Goal: Task Accomplishment & Management: Complete application form

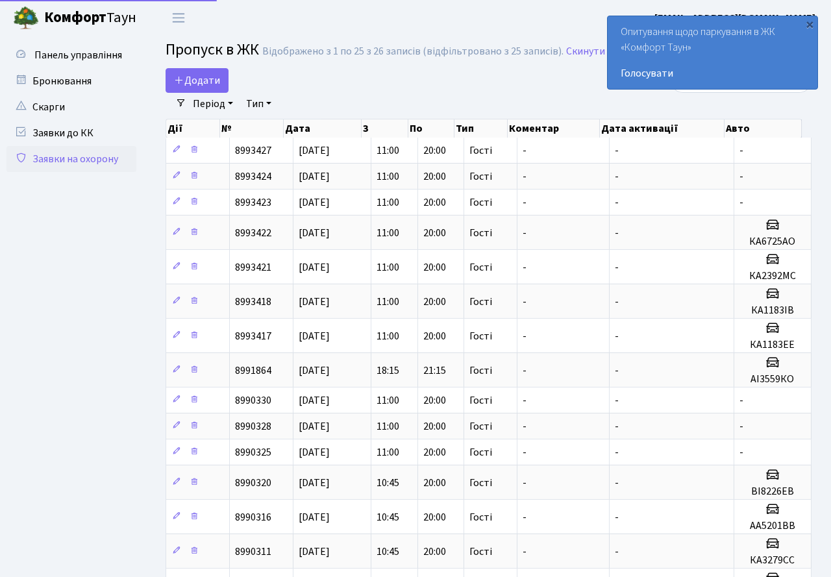
select select "25"
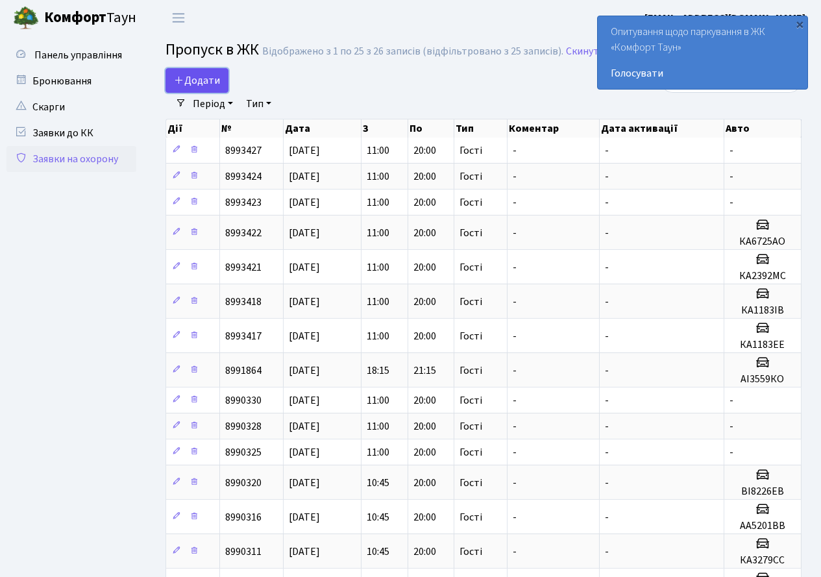
click at [202, 80] on span "Додати" at bounding box center [197, 80] width 46 height 14
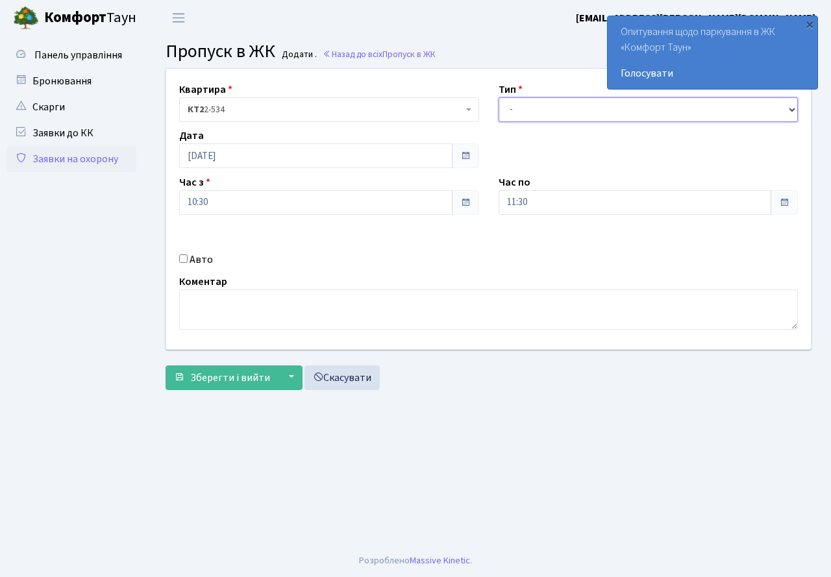
click at [527, 121] on select "- Доставка Таксі Гості Сервіс" at bounding box center [648, 109] width 300 height 25
select select "3"
click at [498, 97] on select "- Доставка Таксі Гості Сервіс" at bounding box center [648, 109] width 300 height 25
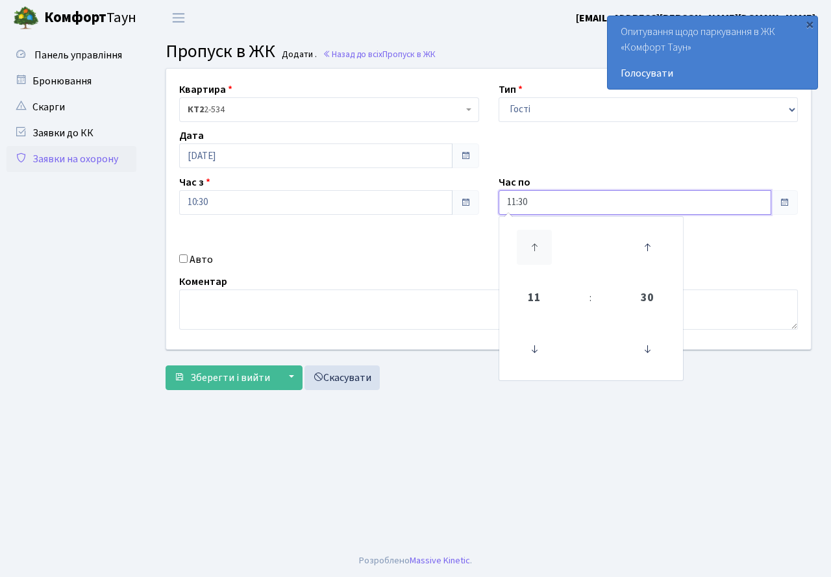
drag, startPoint x: 554, startPoint y: 207, endPoint x: 548, endPoint y: 237, distance: 31.1
click at [554, 212] on input "11:30" at bounding box center [634, 202] width 273 height 25
click at [535, 240] on icon at bounding box center [534, 247] width 35 height 35
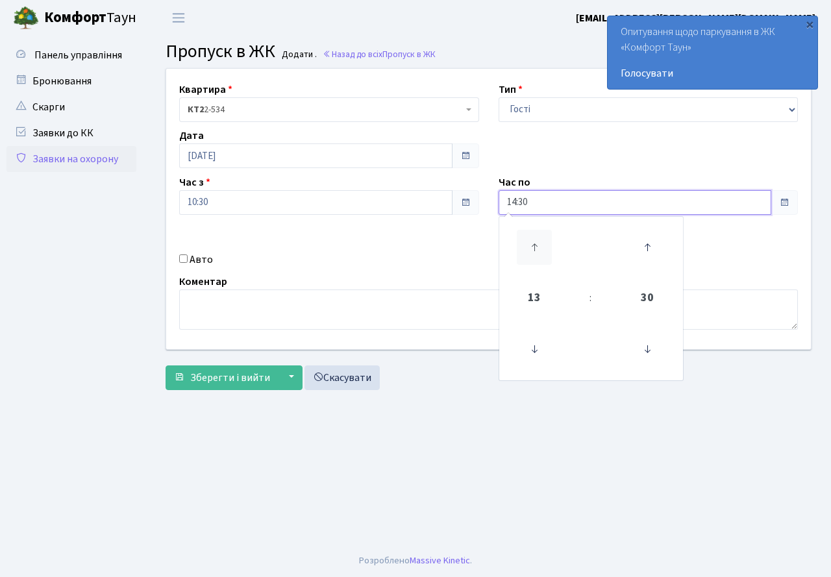
click at [535, 240] on icon at bounding box center [534, 247] width 35 height 35
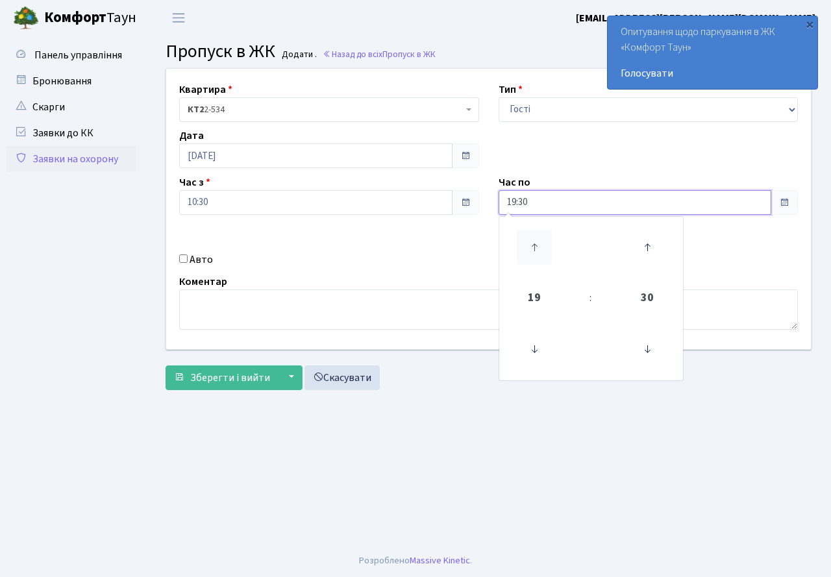
click at [535, 240] on icon at bounding box center [534, 247] width 35 height 35
type input "20:30"
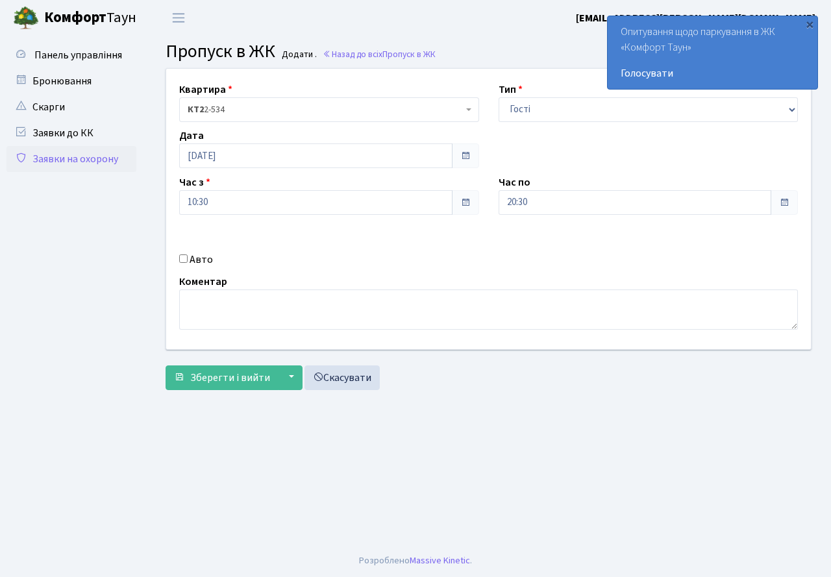
drag, startPoint x: 427, startPoint y: 241, endPoint x: 172, endPoint y: 276, distance: 257.3
click at [422, 243] on div "Квартира <b>КТ2</b>&nbsp;&nbsp;&nbsp;2-534 КТ2 2-534 Тип - Доставка Таксі Гості…" at bounding box center [488, 209] width 664 height 280
click at [184, 258] on input "Авто" at bounding box center [183, 258] width 8 height 8
checkbox input "true"
type input "КА3279СС"
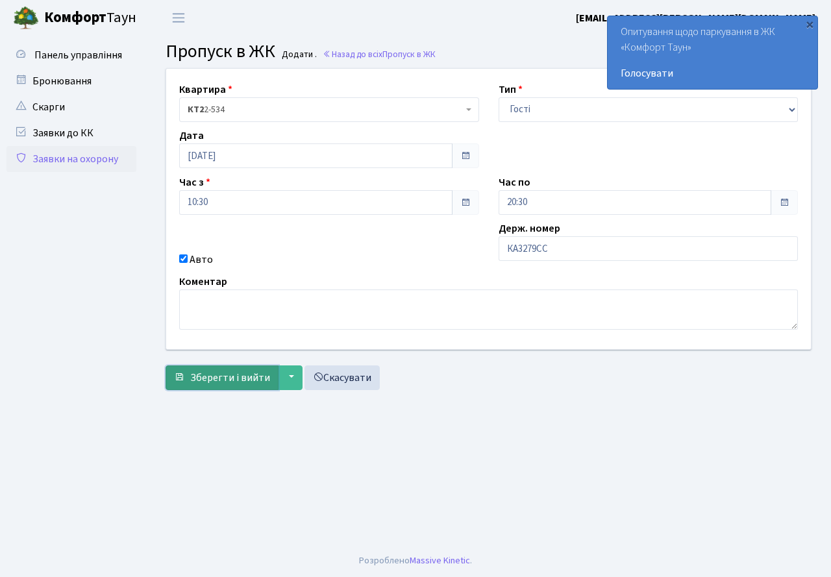
click at [208, 377] on span "Зберегти і вийти" at bounding box center [230, 378] width 80 height 14
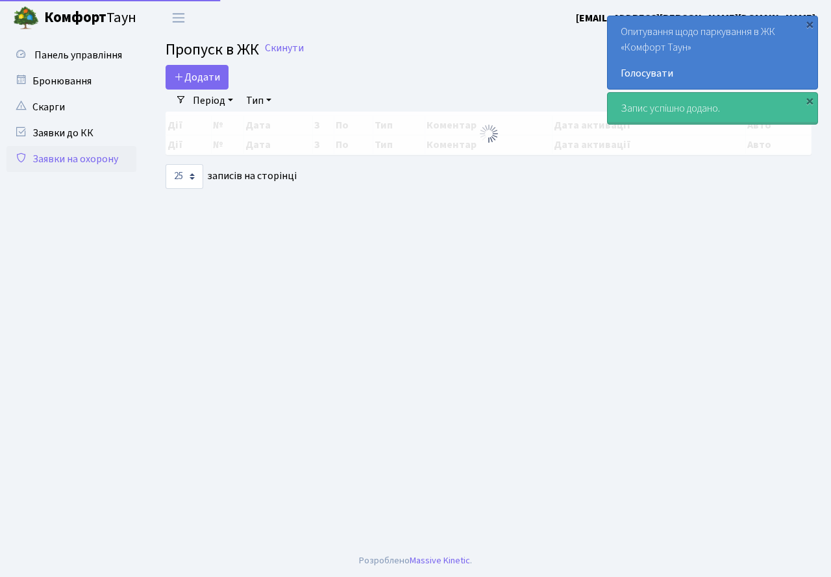
select select "25"
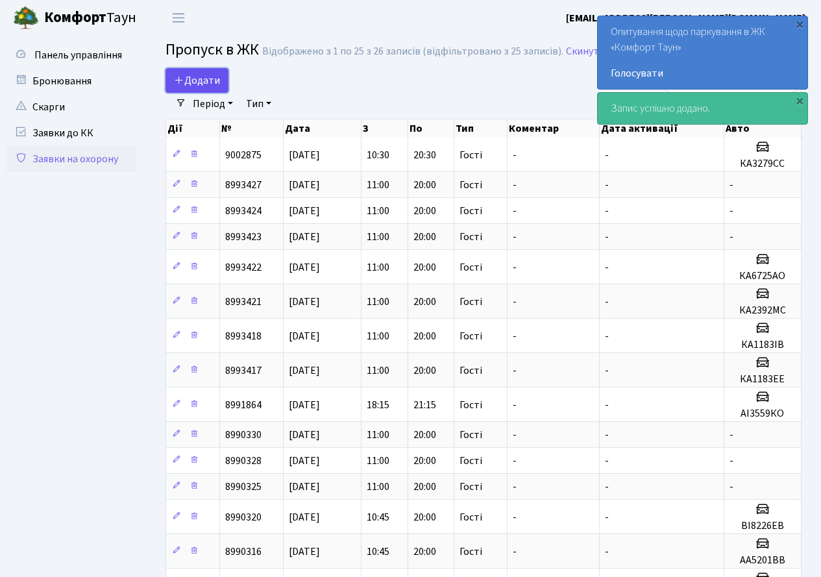
click at [207, 76] on span "Додати" at bounding box center [197, 80] width 46 height 14
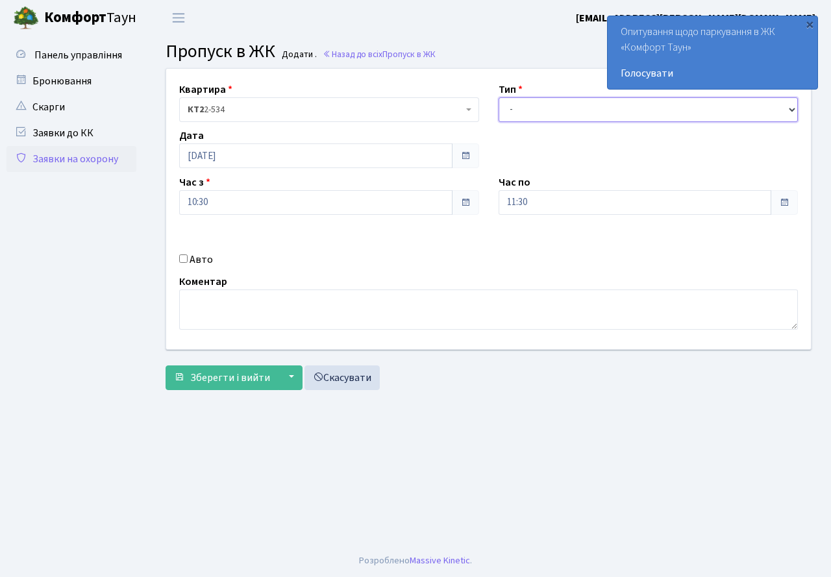
drag, startPoint x: 536, startPoint y: 109, endPoint x: 541, endPoint y: 121, distance: 13.1
click at [541, 121] on select "- Доставка Таксі Гості Сервіс" at bounding box center [648, 109] width 300 height 25
select select "3"
click at [498, 97] on select "- Доставка Таксі Гості Сервіс" at bounding box center [648, 109] width 300 height 25
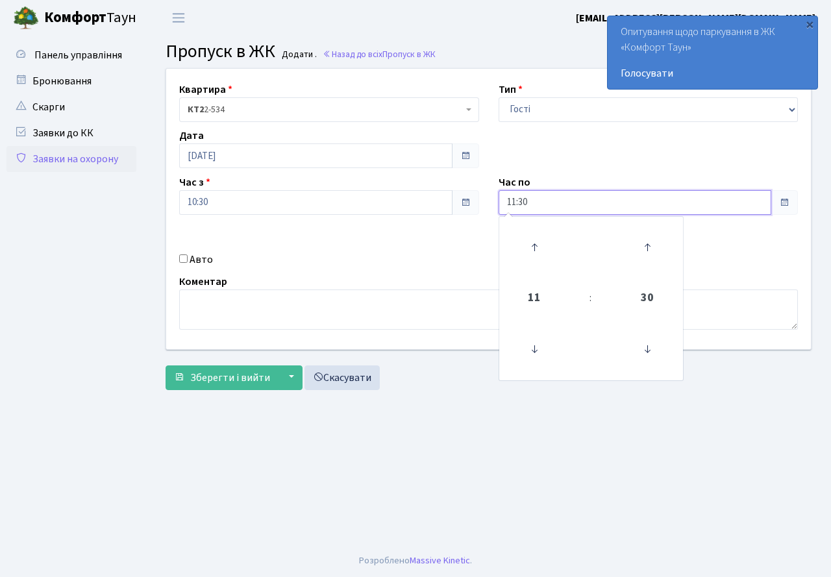
click at [533, 203] on input "11:30" at bounding box center [634, 202] width 273 height 25
click at [528, 236] on icon at bounding box center [534, 247] width 35 height 35
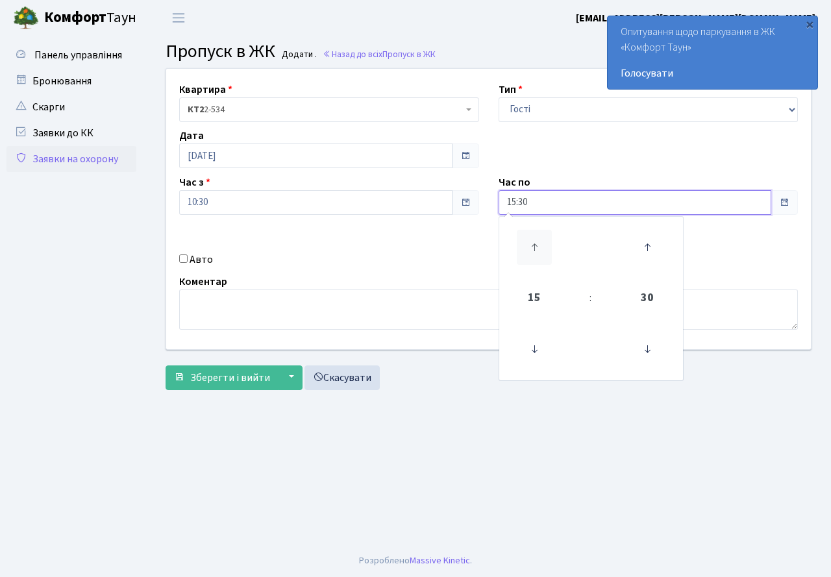
click at [528, 236] on icon at bounding box center [534, 247] width 35 height 35
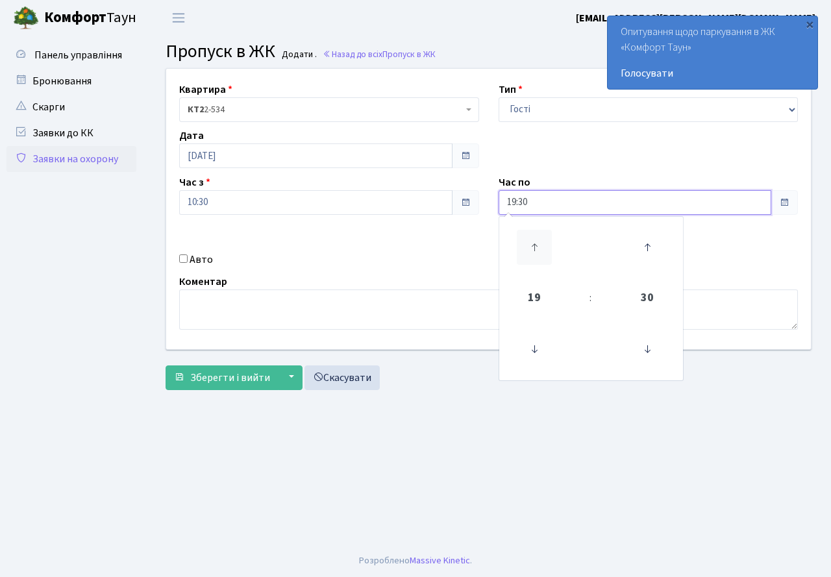
type input "20:30"
click at [368, 264] on div "Авто" at bounding box center [328, 260] width 319 height 16
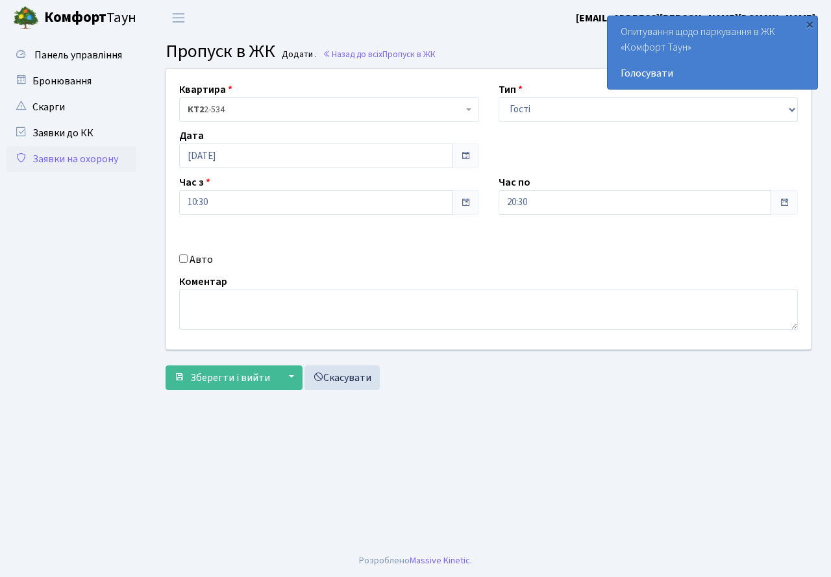
click at [180, 260] on input "Авто" at bounding box center [183, 258] width 8 height 8
checkbox input "true"
type input "АА5201ВВ"
click at [218, 372] on span "Зберегти і вийти" at bounding box center [230, 378] width 80 height 14
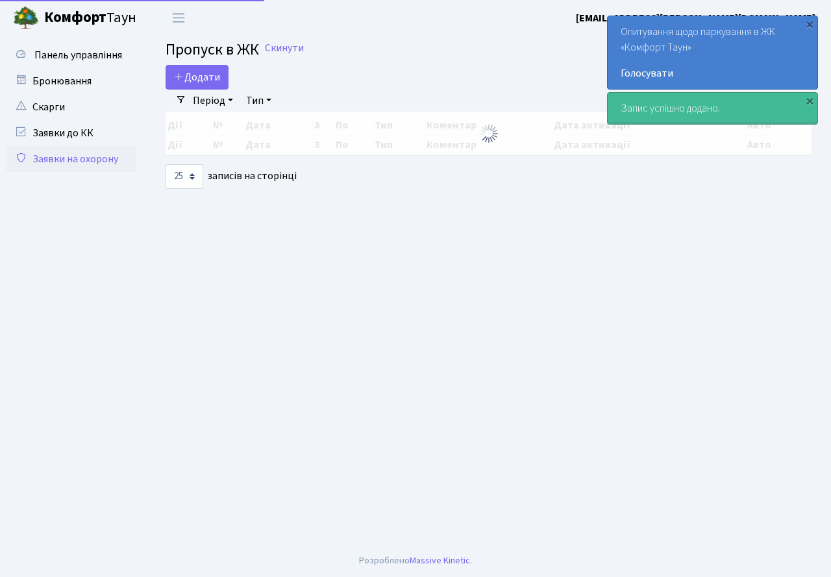
select select "25"
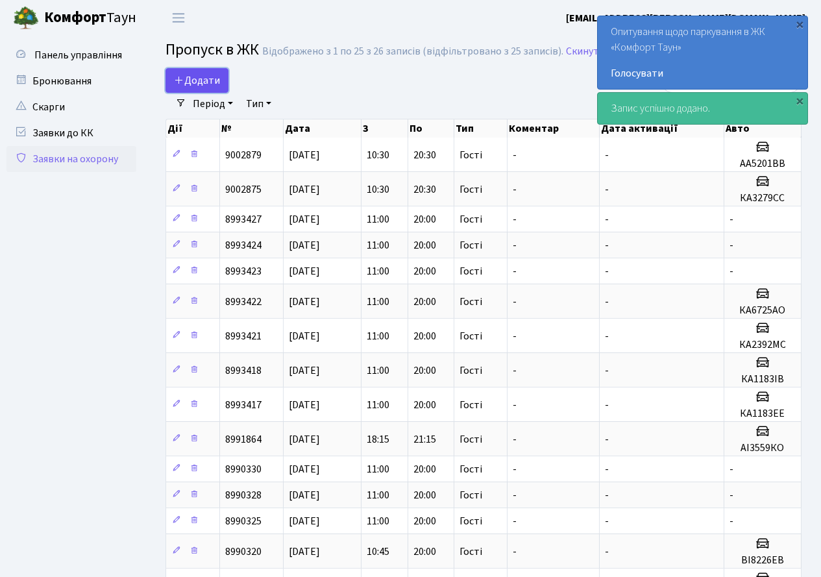
click at [217, 80] on span "Додати" at bounding box center [197, 80] width 46 height 14
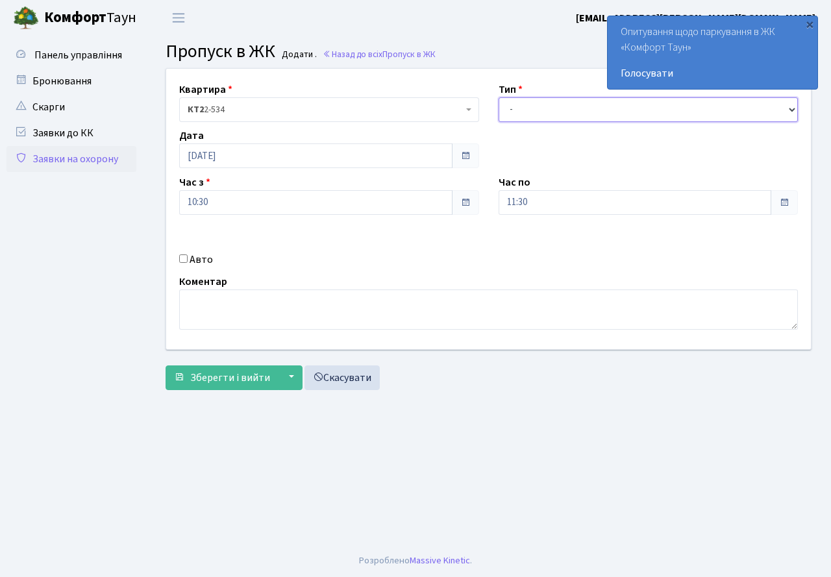
click at [560, 117] on select "- Доставка Таксі Гості Сервіс" at bounding box center [648, 109] width 300 height 25
select select "3"
click at [498, 97] on select "- Доставка Таксі Гості Сервіс" at bounding box center [648, 109] width 300 height 25
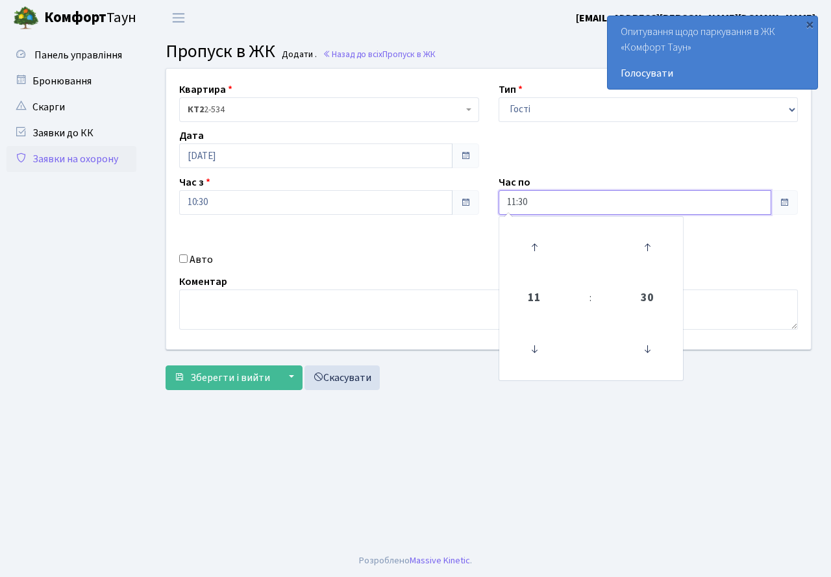
click at [543, 195] on input "11:30" at bounding box center [634, 202] width 273 height 25
click at [526, 236] on icon at bounding box center [534, 247] width 35 height 35
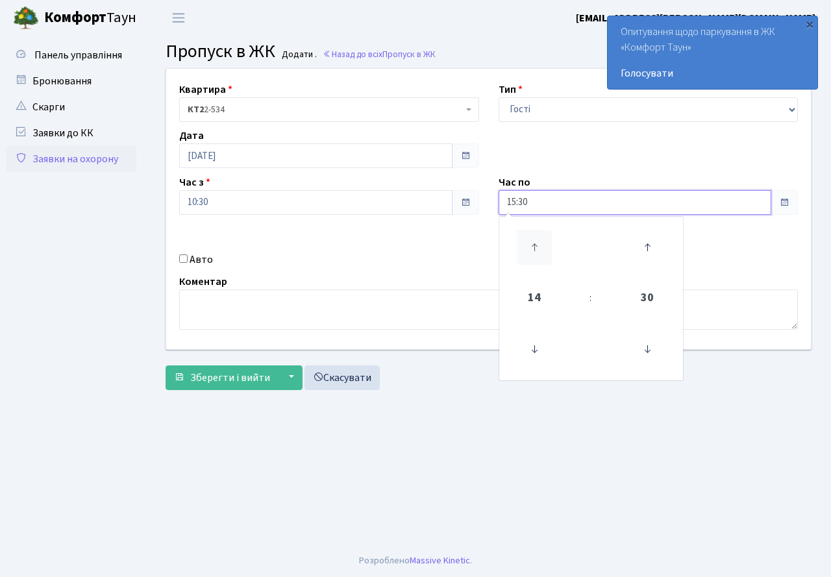
click at [526, 236] on icon at bounding box center [534, 247] width 35 height 35
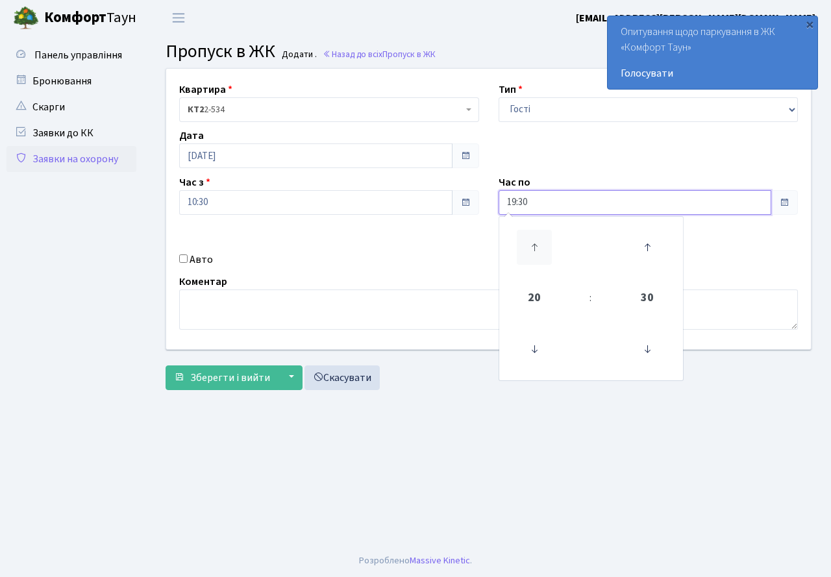
type input "20:30"
click at [255, 258] on div "Авто" at bounding box center [328, 260] width 319 height 16
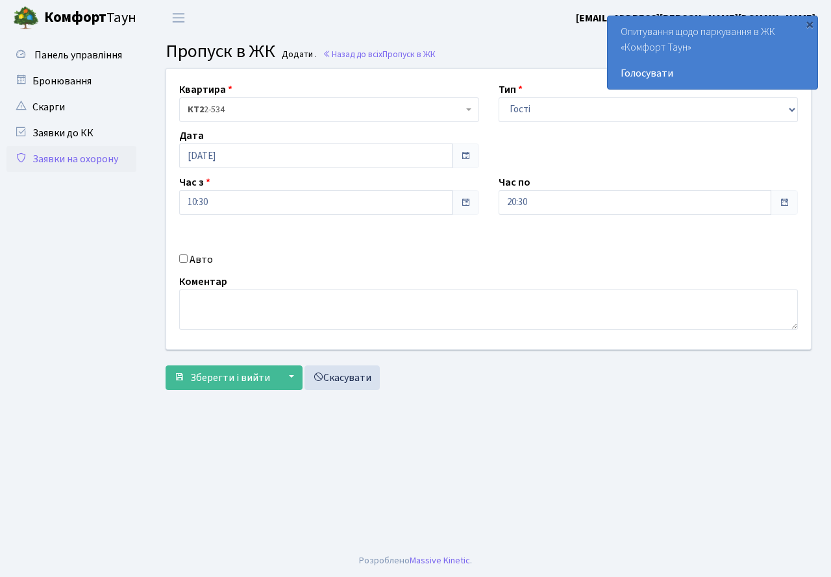
click at [179, 260] on input "Авто" at bounding box center [183, 258] width 8 height 8
checkbox input "true"
type input "к"
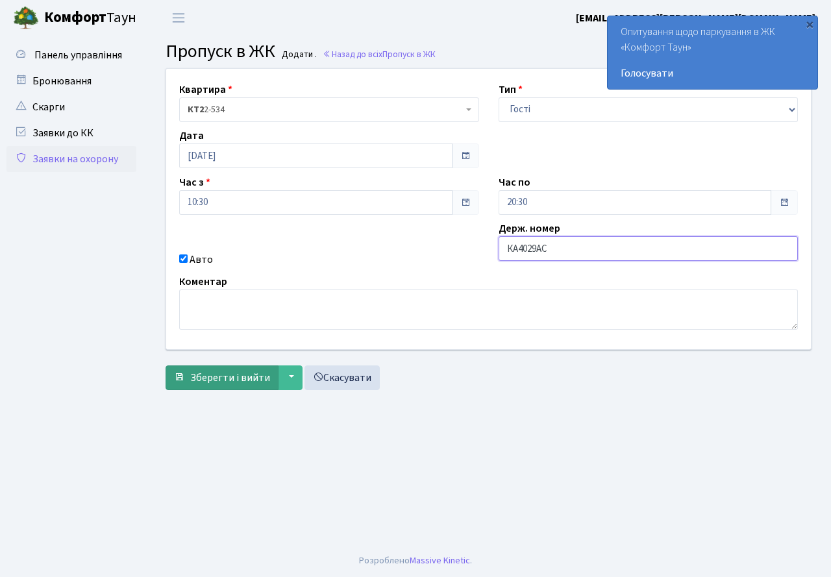
type input "КА4029АС"
click at [204, 378] on span "Зберегти і вийти" at bounding box center [230, 378] width 80 height 14
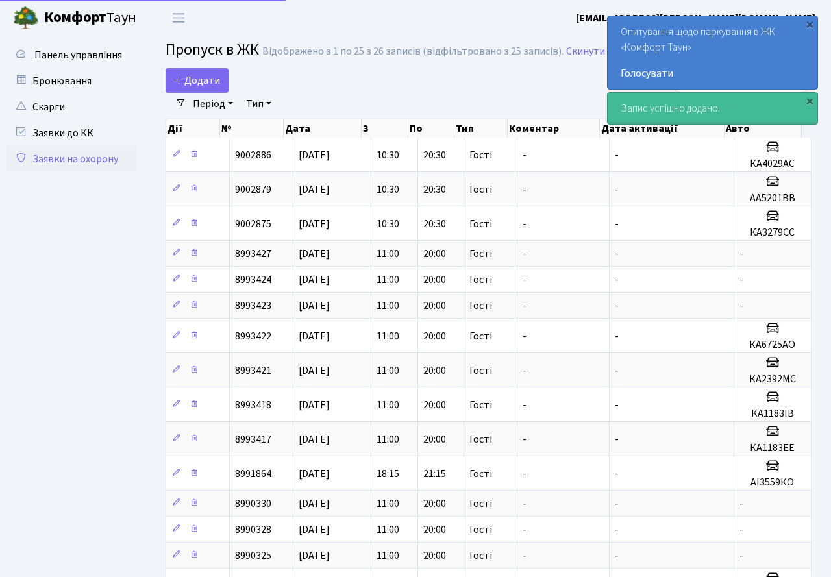
select select "25"
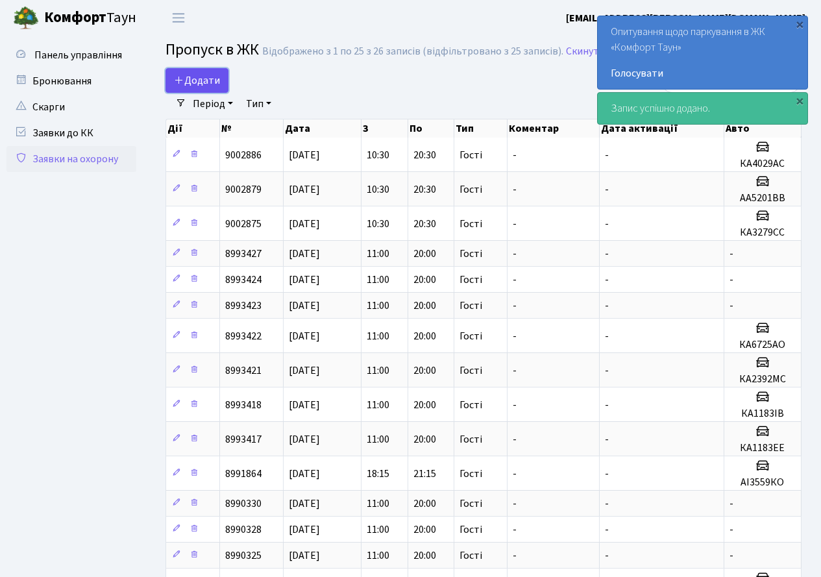
click at [201, 79] on span "Додати" at bounding box center [197, 80] width 46 height 14
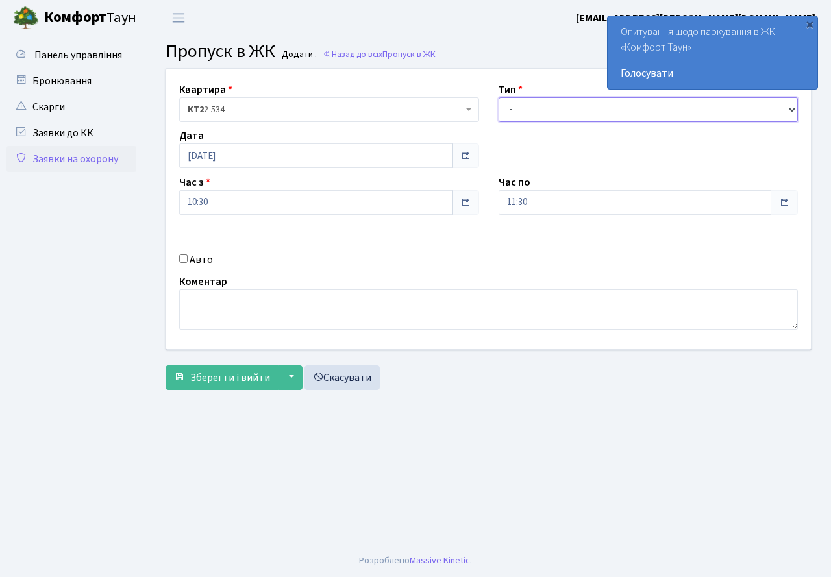
drag, startPoint x: 0, startPoint y: 0, endPoint x: 556, endPoint y: 113, distance: 567.4
click at [556, 113] on select "- Доставка Таксі Гості Сервіс" at bounding box center [648, 109] width 300 height 25
select select "3"
click at [498, 97] on select "- Доставка Таксі Гості Сервіс" at bounding box center [648, 109] width 300 height 25
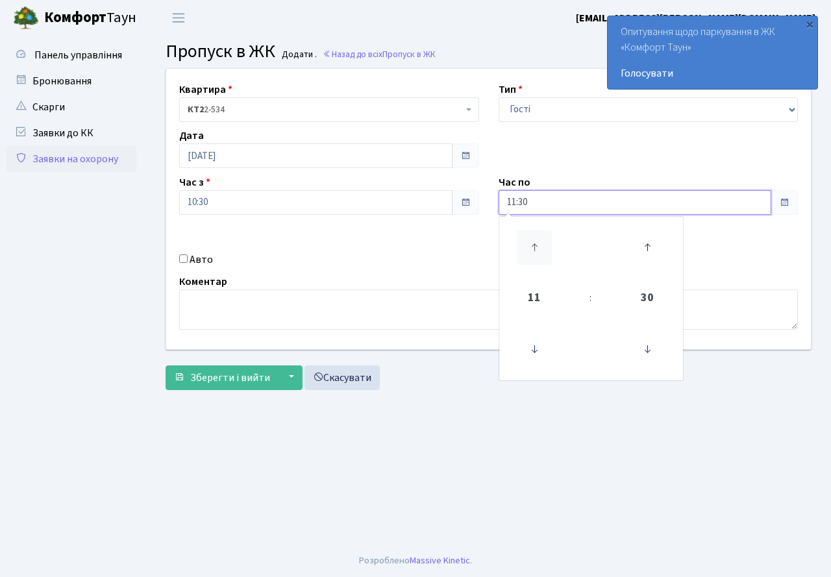
drag, startPoint x: 535, startPoint y: 193, endPoint x: 544, endPoint y: 234, distance: 41.9
click at [536, 195] on input "11:30" at bounding box center [634, 202] width 273 height 25
click at [544, 236] on icon at bounding box center [534, 247] width 35 height 35
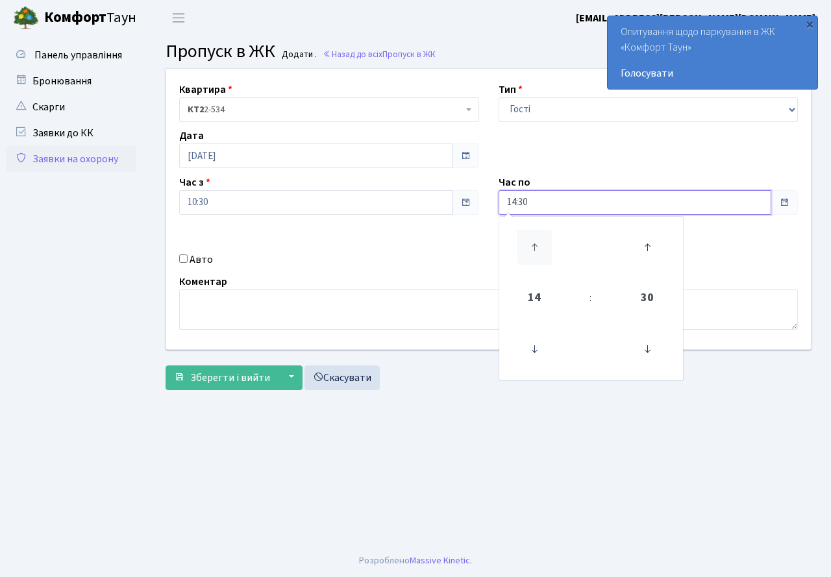
click at [544, 236] on icon at bounding box center [534, 247] width 35 height 35
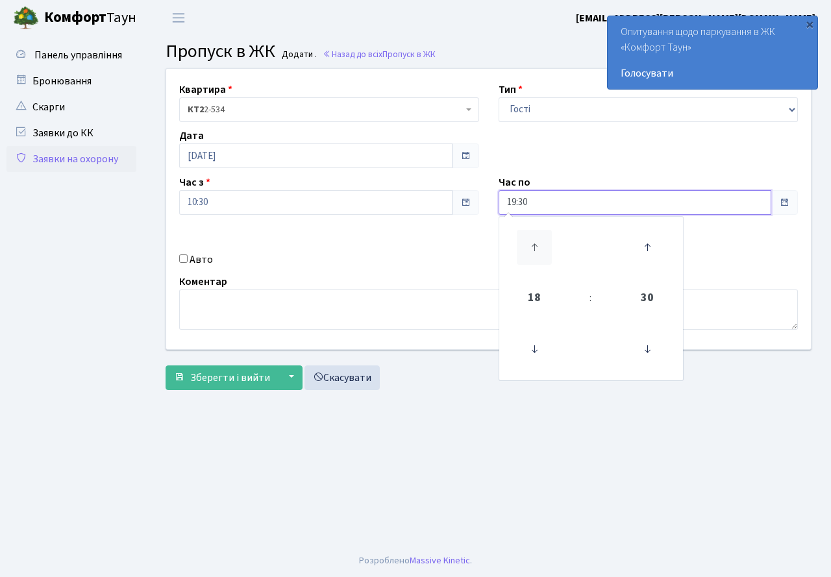
click at [544, 236] on icon at bounding box center [534, 247] width 35 height 35
type input "20:30"
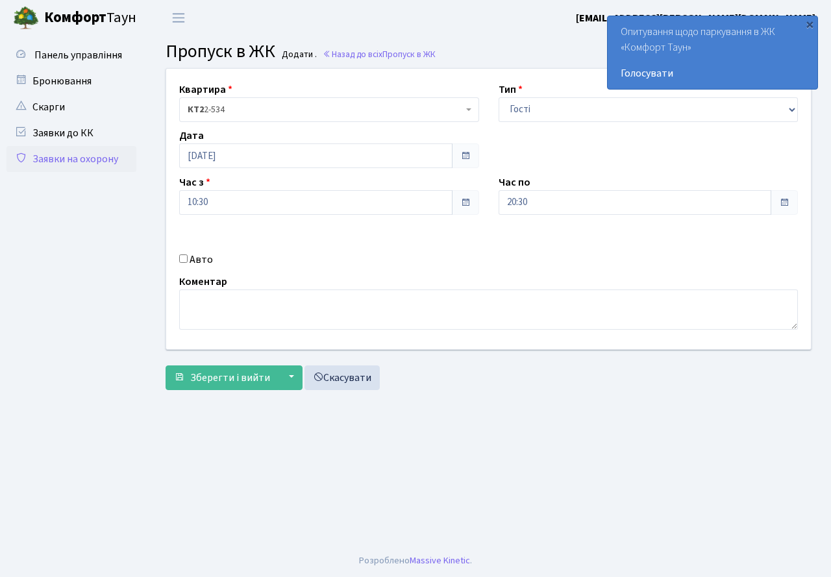
click at [368, 245] on div "Квартира <b>КТ2</b>&nbsp;&nbsp;&nbsp;2-534 КТ2 2-534 Тип - Доставка Таксі Гості…" at bounding box center [488, 209] width 664 height 280
click at [186, 258] on input "Авто" at bounding box center [183, 258] width 8 height 8
checkbox input "true"
type input "АТ2660HI"
click at [219, 380] on span "Зберегти і вийти" at bounding box center [230, 378] width 80 height 14
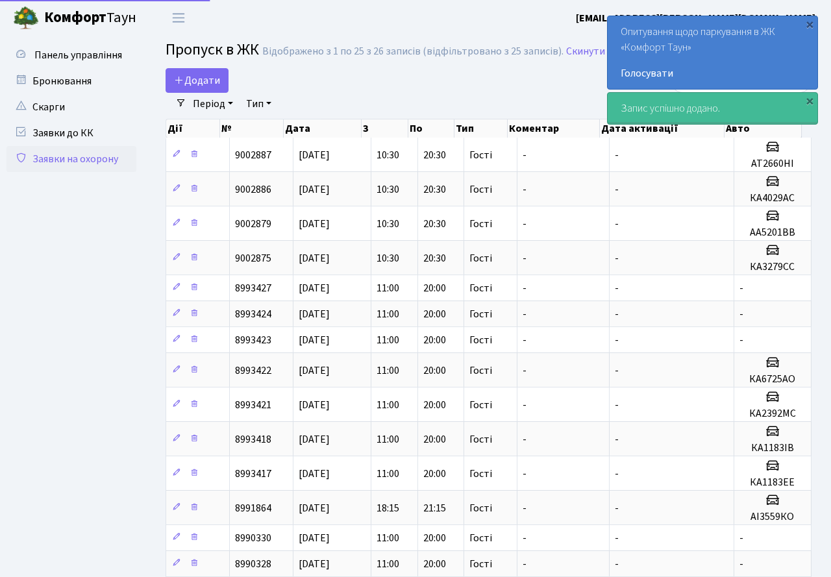
select select "25"
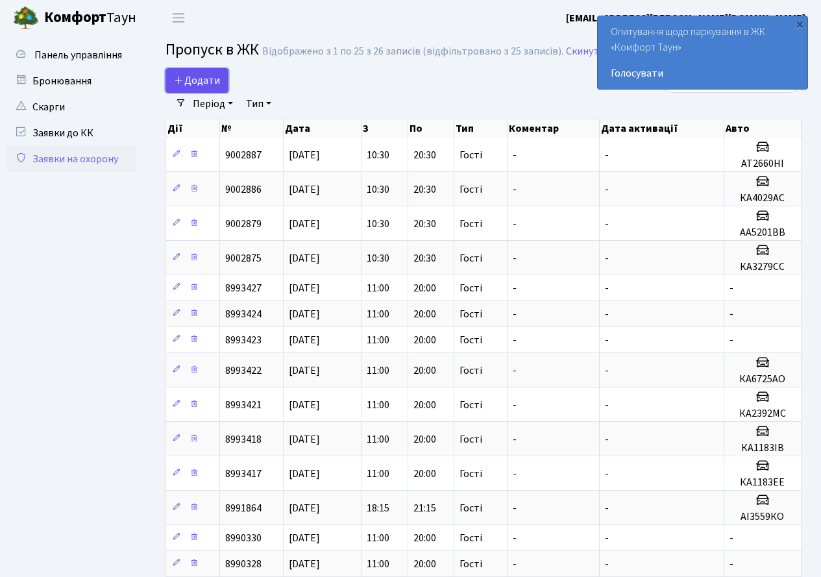
click at [201, 84] on span "Додати" at bounding box center [197, 80] width 46 height 14
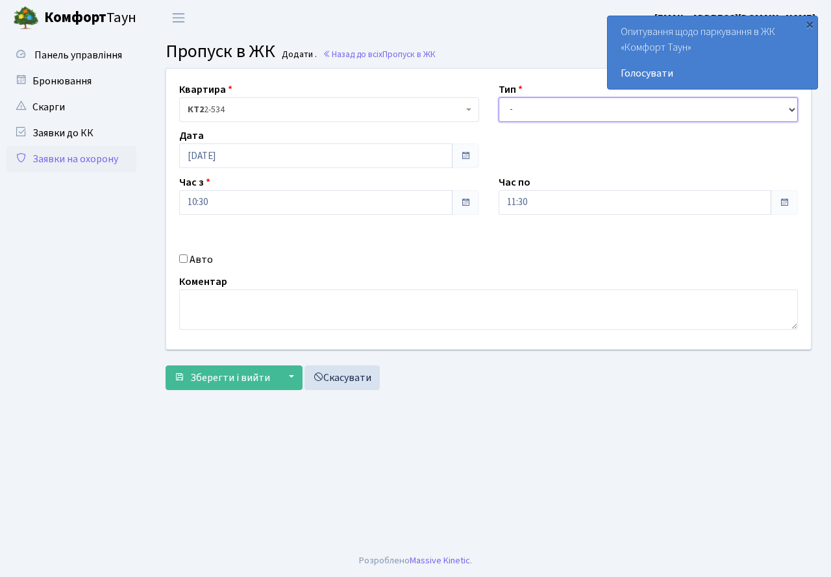
drag, startPoint x: 557, startPoint y: 112, endPoint x: 555, endPoint y: 121, distance: 9.3
click at [557, 113] on select "- Доставка Таксі Гості Сервіс" at bounding box center [648, 109] width 300 height 25
select select "3"
click at [498, 97] on select "- Доставка Таксі Гості Сервіс" at bounding box center [648, 109] width 300 height 25
click at [537, 206] on input "11:30" at bounding box center [634, 202] width 273 height 25
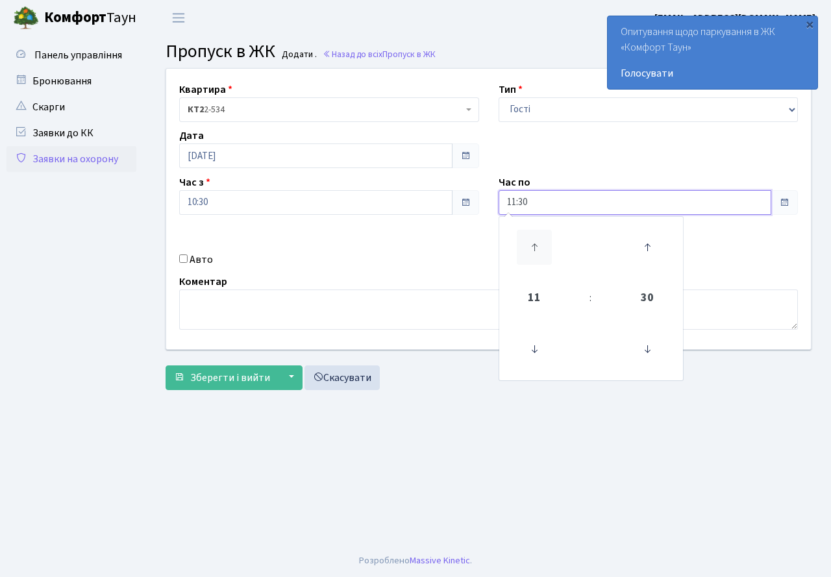
click at [535, 231] on icon at bounding box center [534, 247] width 35 height 35
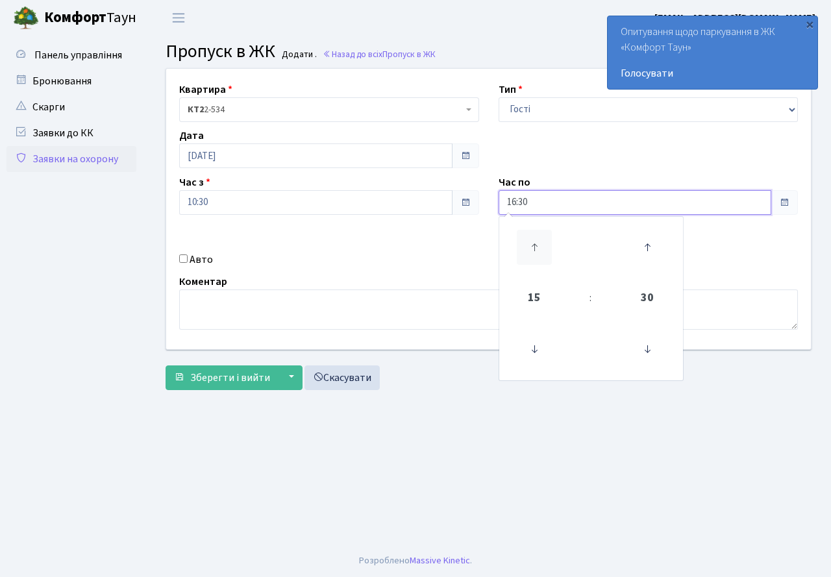
click at [535, 231] on icon at bounding box center [534, 247] width 35 height 35
type input "20:30"
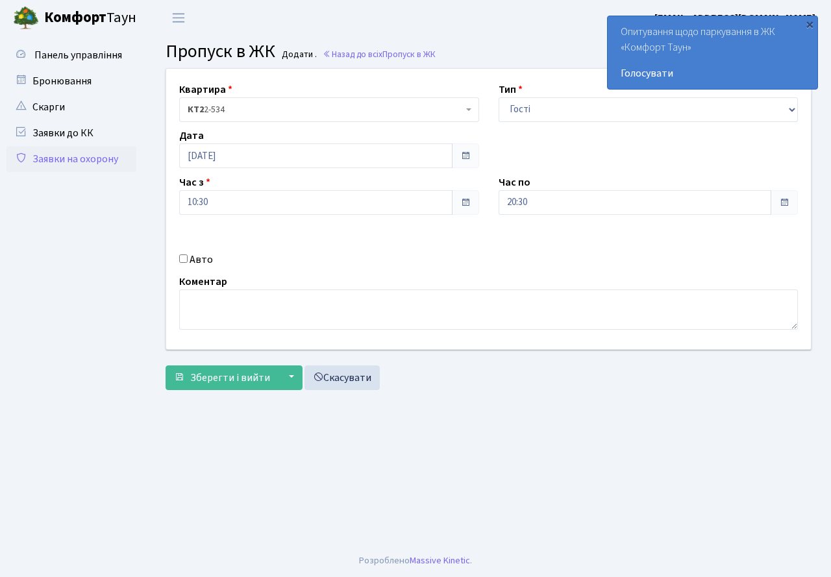
drag, startPoint x: 343, startPoint y: 262, endPoint x: 189, endPoint y: 255, distance: 153.3
click at [337, 265] on div "Авто" at bounding box center [328, 260] width 319 height 16
click at [184, 259] on input "Авто" at bounding box center [183, 258] width 8 height 8
checkbox input "true"
type input "АА5653АА"
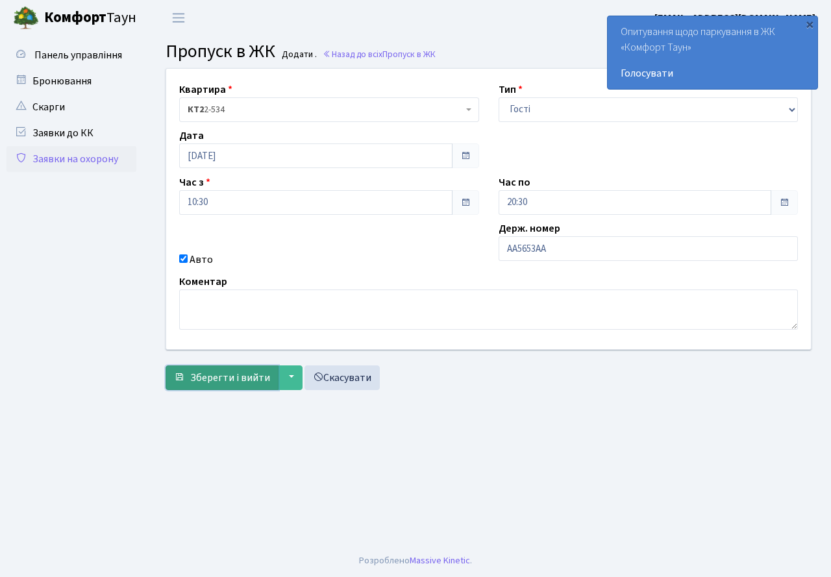
click at [236, 377] on span "Зберегти і вийти" at bounding box center [230, 378] width 80 height 14
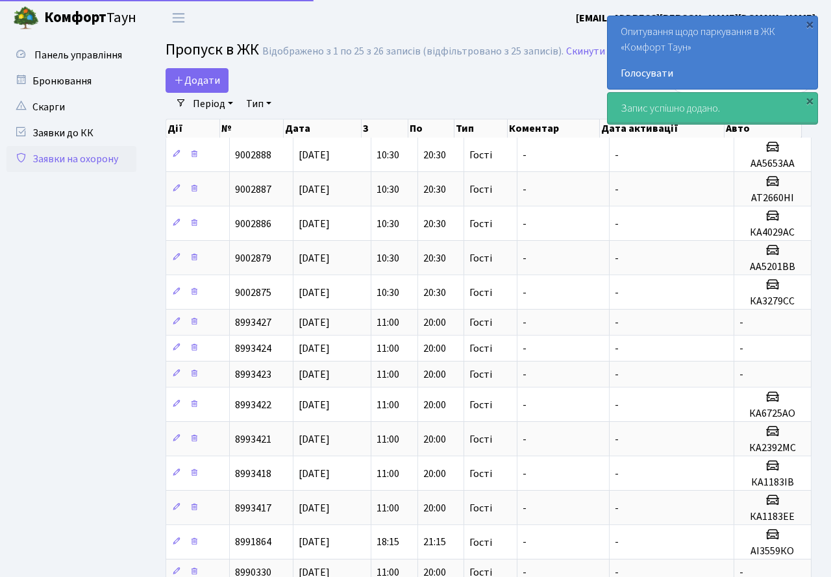
select select "25"
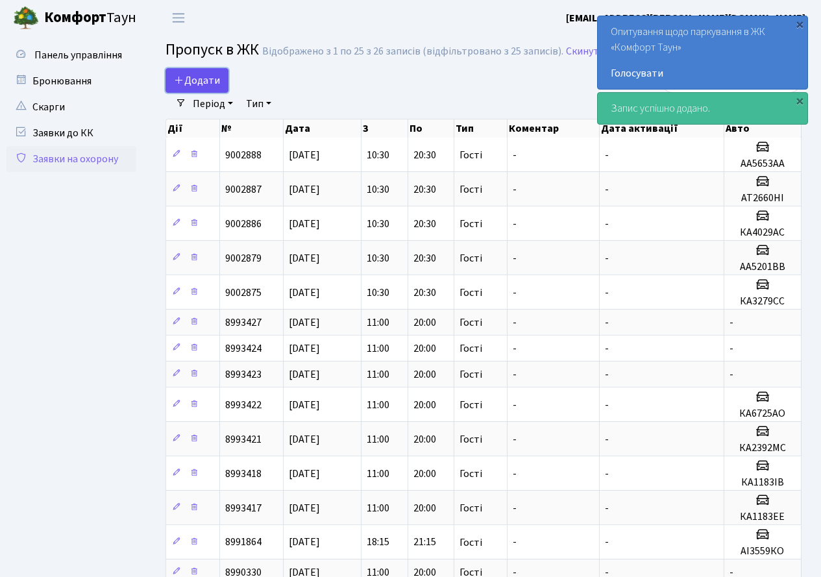
click at [186, 80] on span "Додати" at bounding box center [197, 80] width 46 height 14
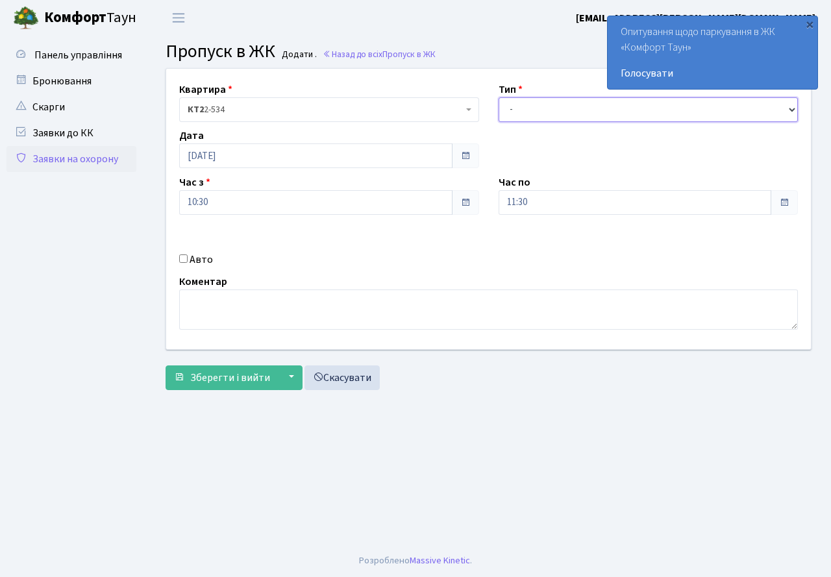
click at [528, 115] on select "- Доставка Таксі Гості Сервіс" at bounding box center [648, 109] width 300 height 25
select select "3"
click at [498, 97] on select "- Доставка Таксі Гості Сервіс" at bounding box center [648, 109] width 300 height 25
click at [557, 210] on input "11:30" at bounding box center [634, 202] width 273 height 25
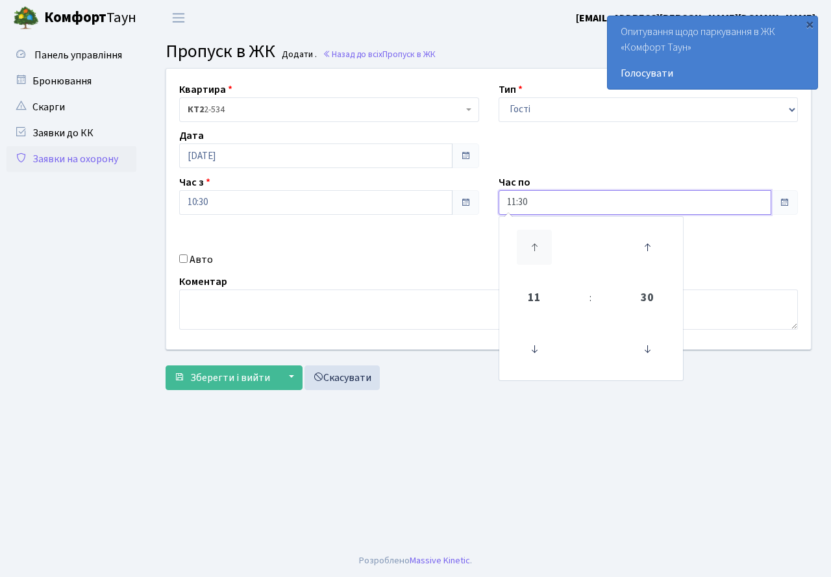
click at [528, 239] on icon at bounding box center [534, 247] width 35 height 35
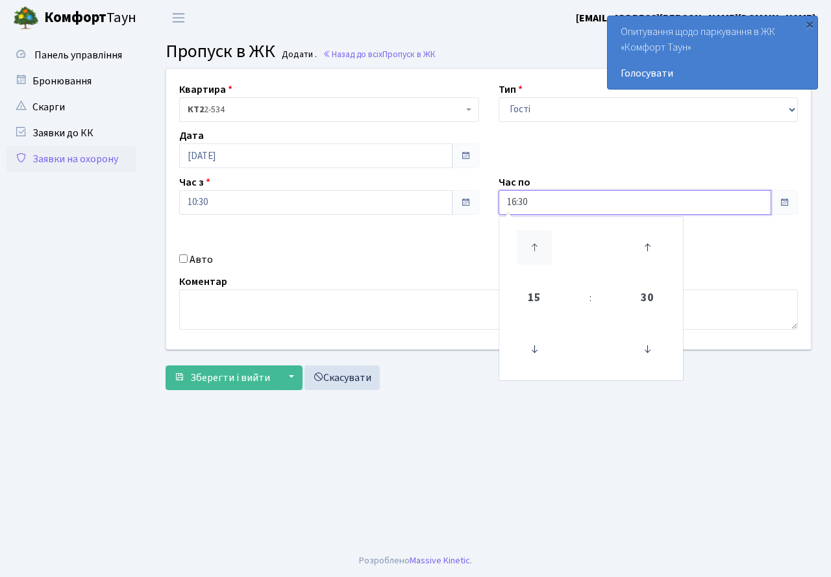
click at [528, 239] on icon at bounding box center [534, 247] width 35 height 35
type input "20:30"
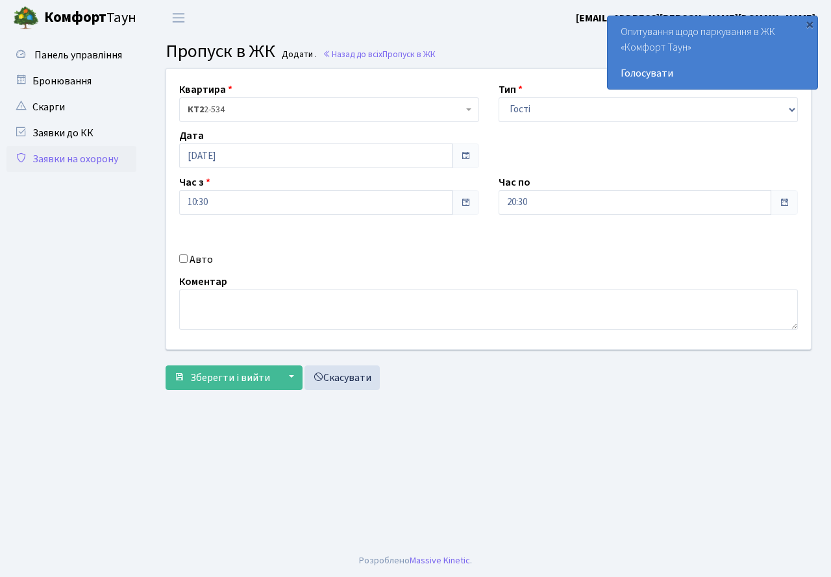
drag, startPoint x: 381, startPoint y: 261, endPoint x: 245, endPoint y: 270, distance: 136.6
click at [380, 261] on div "Авто" at bounding box center [328, 260] width 319 height 16
click at [182, 259] on input "Авто" at bounding box center [183, 258] width 8 height 8
checkbox input "true"
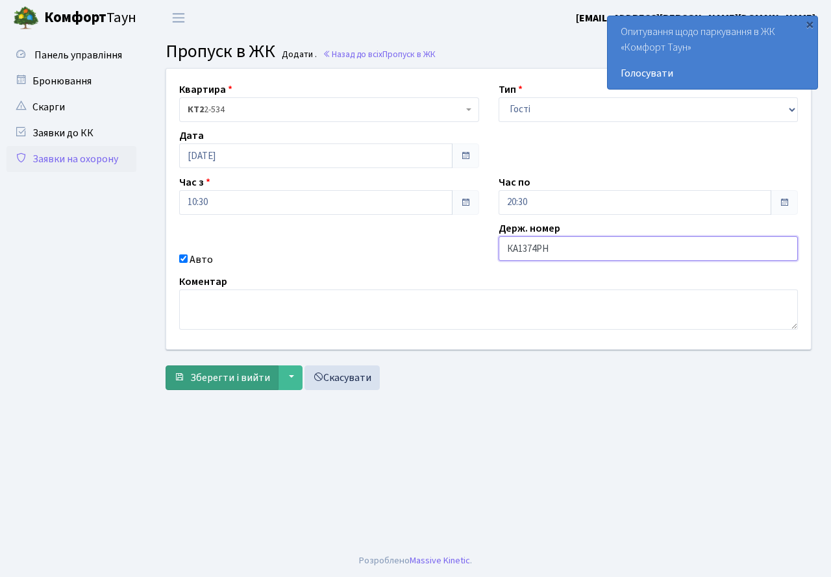
type input "КА1374РН"
click at [212, 378] on span "Зберегти і вийти" at bounding box center [230, 378] width 80 height 14
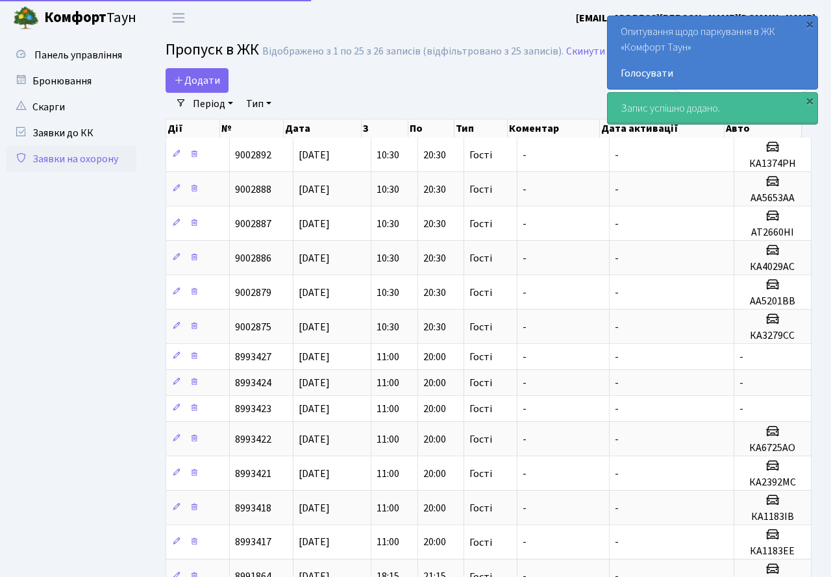
select select "25"
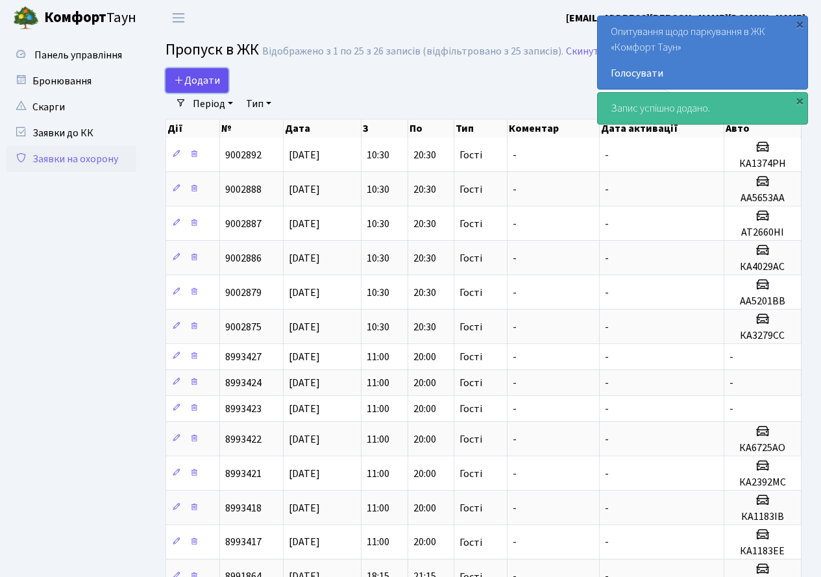
click at [199, 84] on span "Додати" at bounding box center [197, 80] width 46 height 14
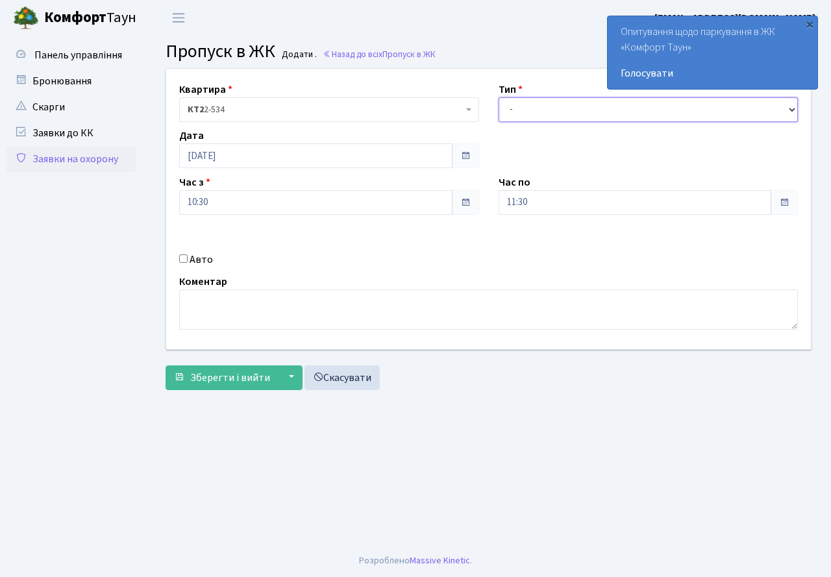
click at [539, 104] on select "- Доставка Таксі Гості Сервіс" at bounding box center [648, 109] width 300 height 25
select select "3"
click at [498, 97] on select "- Доставка Таксі Гості Сервіс" at bounding box center [648, 109] width 300 height 25
drag, startPoint x: 536, startPoint y: 199, endPoint x: 534, endPoint y: 208, distance: 9.3
click at [536, 200] on input "11:30" at bounding box center [634, 202] width 273 height 25
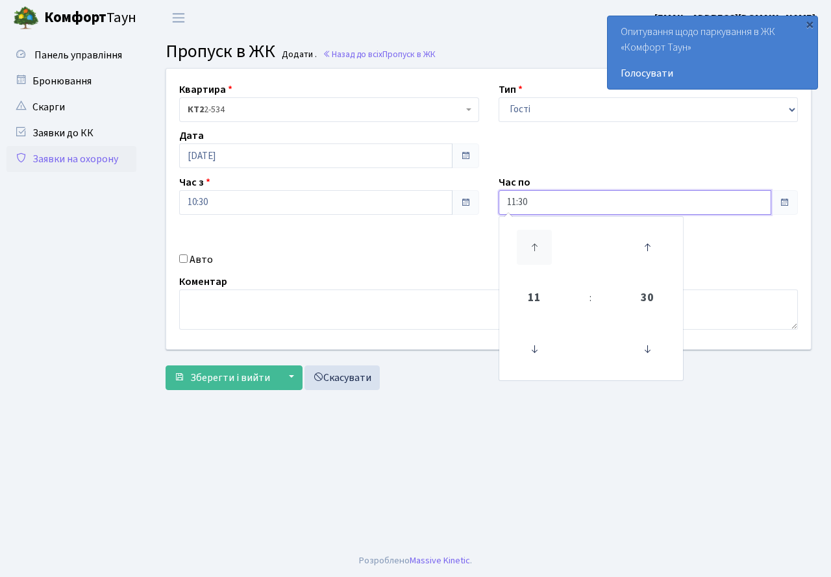
click at [529, 234] on icon at bounding box center [534, 247] width 35 height 35
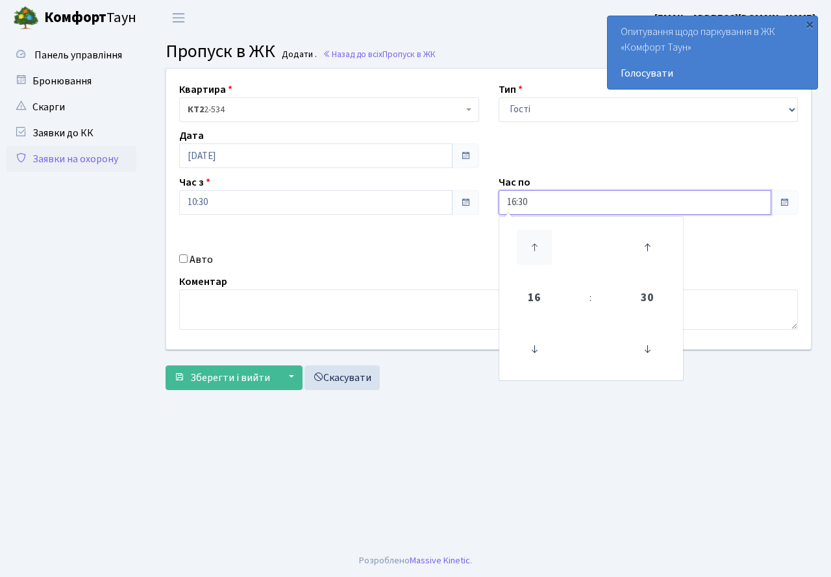
click at [529, 234] on icon at bounding box center [534, 247] width 35 height 35
type input "20:30"
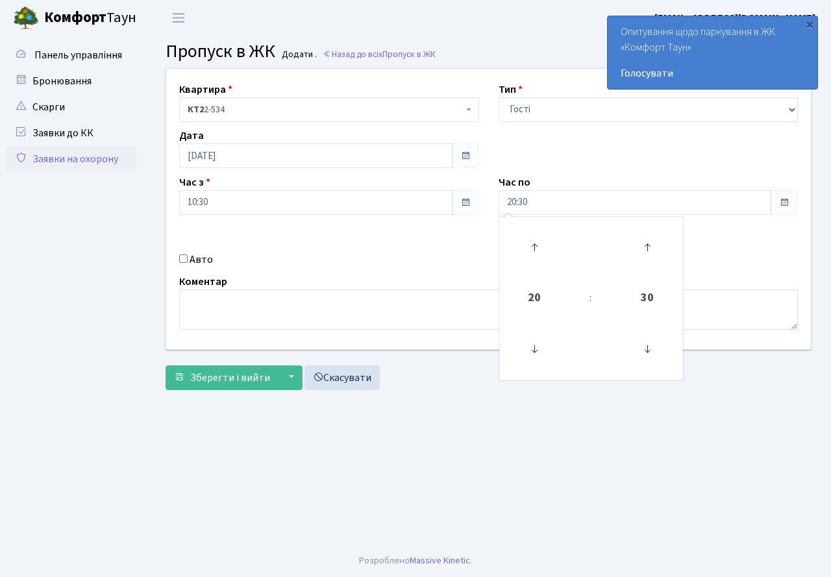
click at [359, 253] on div "Авто" at bounding box center [328, 260] width 319 height 16
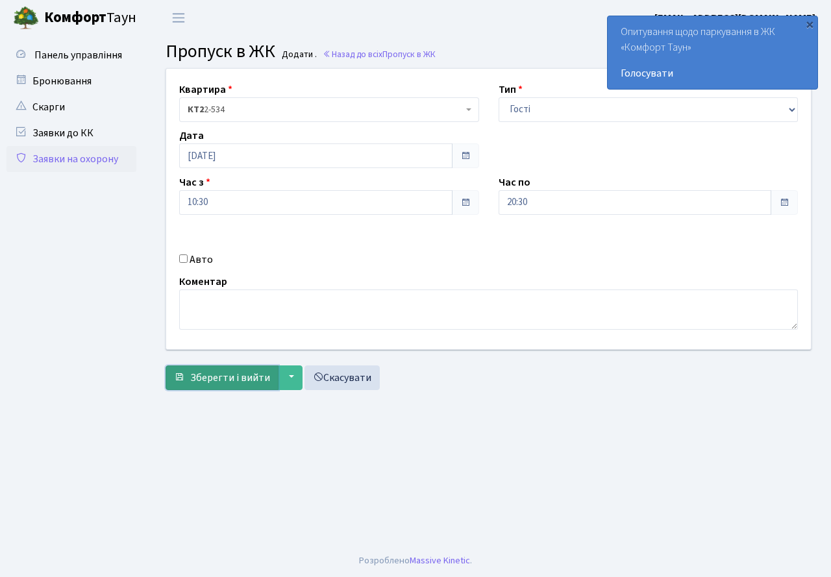
click at [217, 383] on span "Зберегти і вийти" at bounding box center [230, 378] width 80 height 14
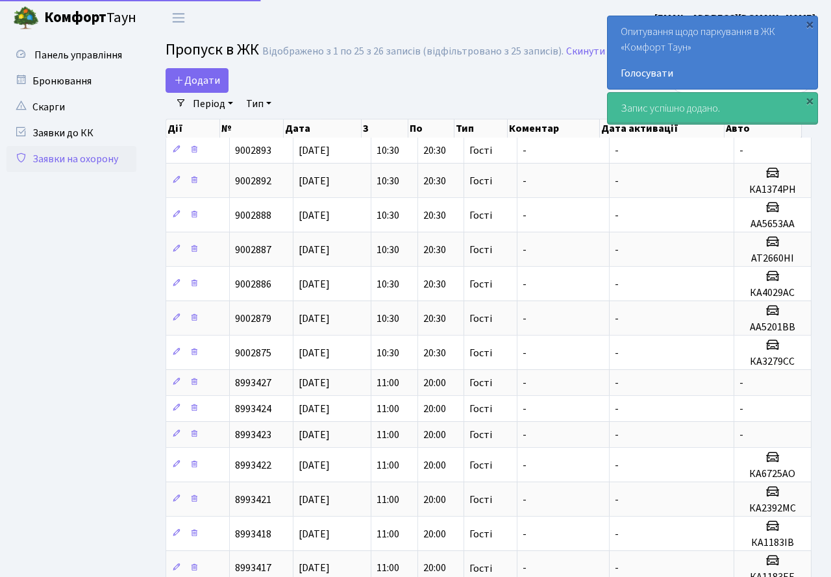
select select "25"
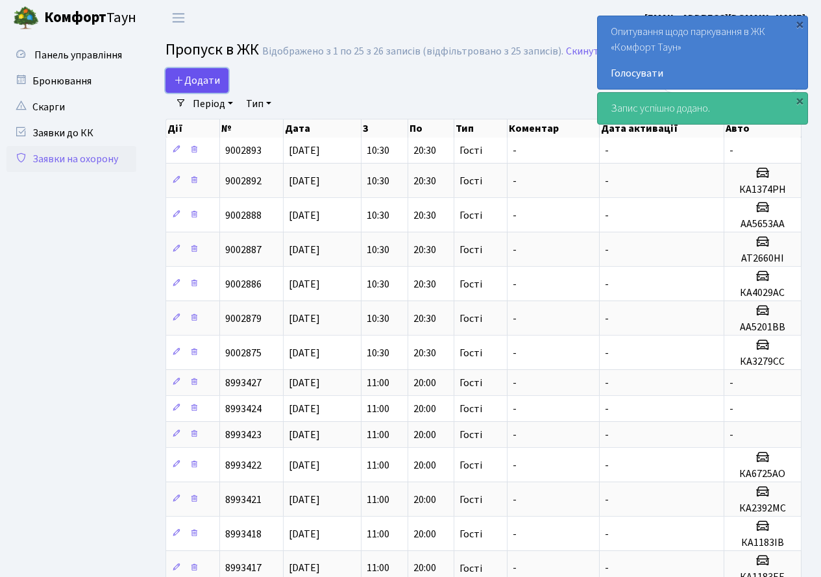
click at [196, 77] on span "Додати" at bounding box center [197, 80] width 46 height 14
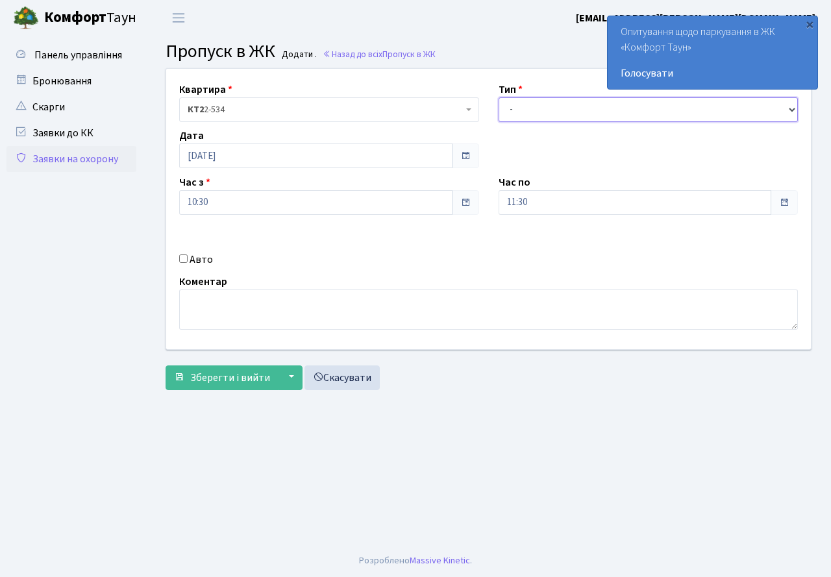
click at [585, 111] on select "- Доставка Таксі Гості Сервіс" at bounding box center [648, 109] width 300 height 25
select select "3"
click at [498, 97] on select "- Доставка Таксі Гості Сервіс" at bounding box center [648, 109] width 300 height 25
click at [546, 215] on div "11:30" at bounding box center [648, 202] width 300 height 25
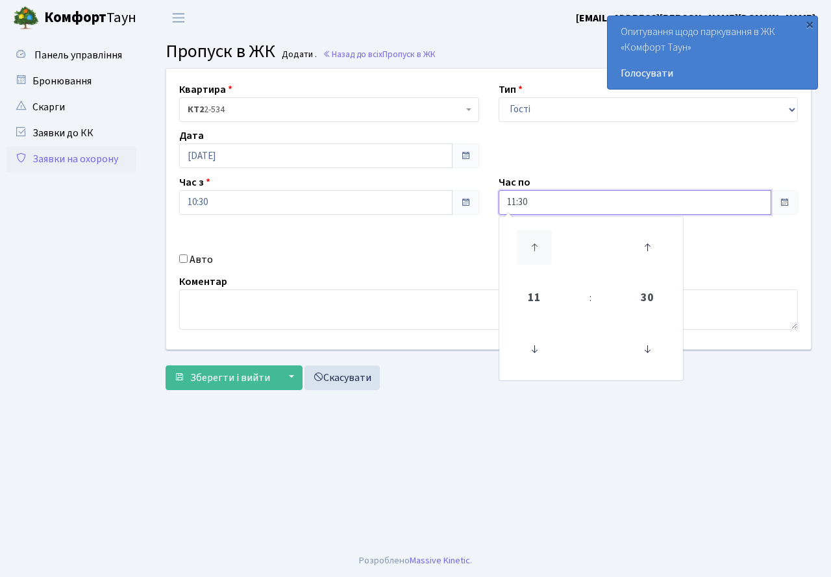
click at [531, 249] on icon at bounding box center [534, 247] width 35 height 35
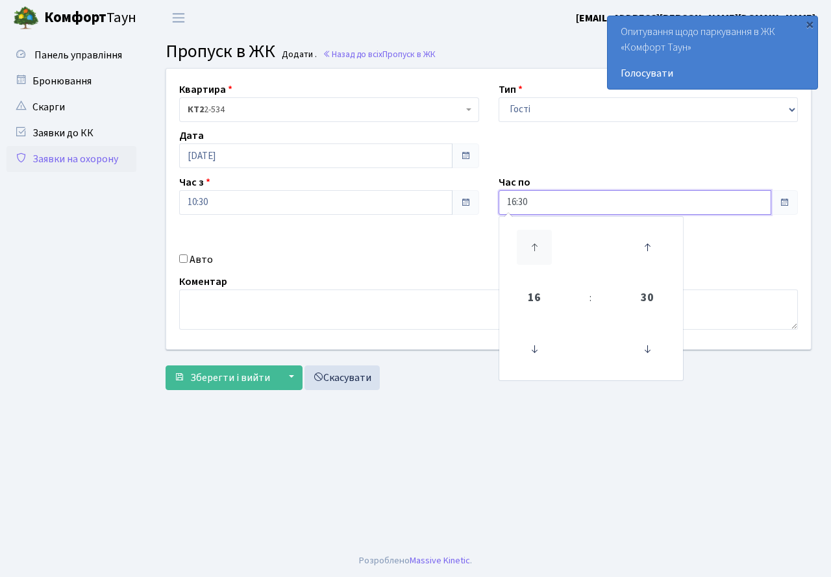
click at [531, 249] on icon at bounding box center [534, 247] width 35 height 35
type input "20:30"
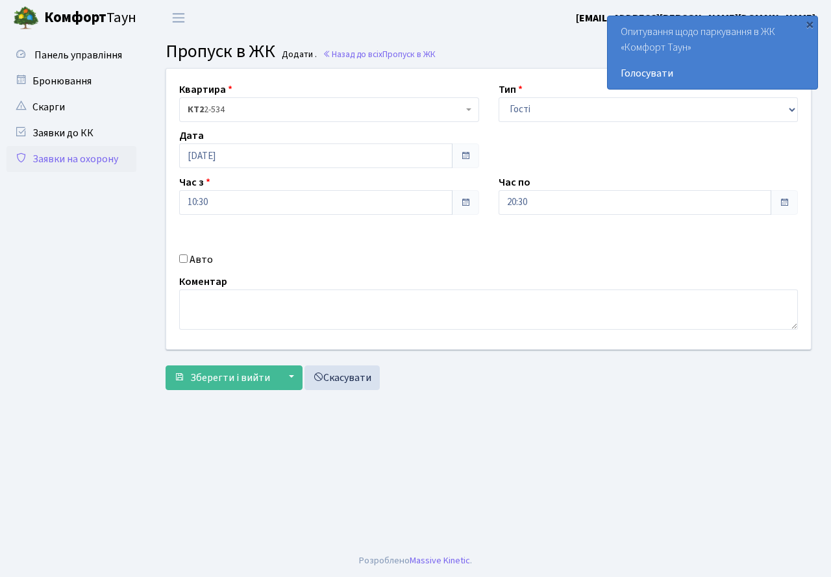
click at [378, 269] on div "Квартира <b>КТ2</b>&nbsp;&nbsp;&nbsp;2-534 КТ2 2-534 Тип - Доставка Таксі Гості…" at bounding box center [488, 209] width 664 height 280
click at [225, 380] on span "Зберегти і вийти" at bounding box center [230, 378] width 80 height 14
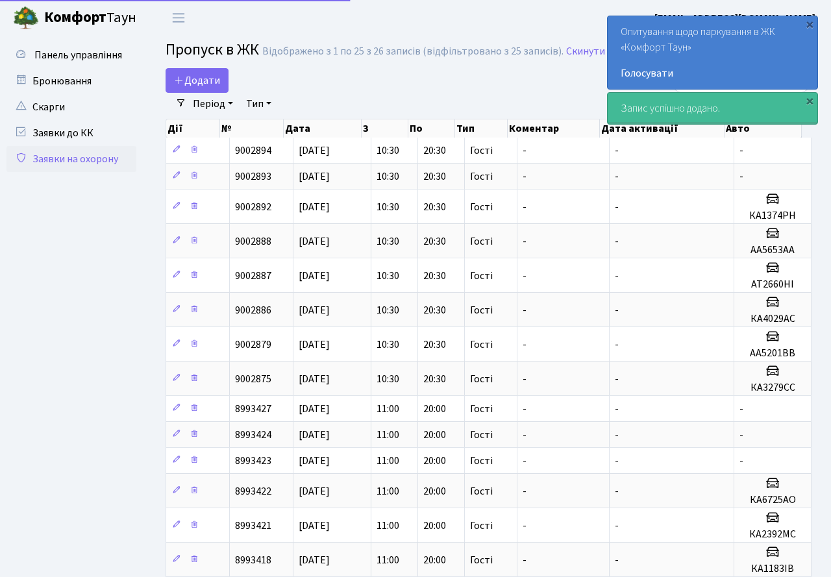
select select "25"
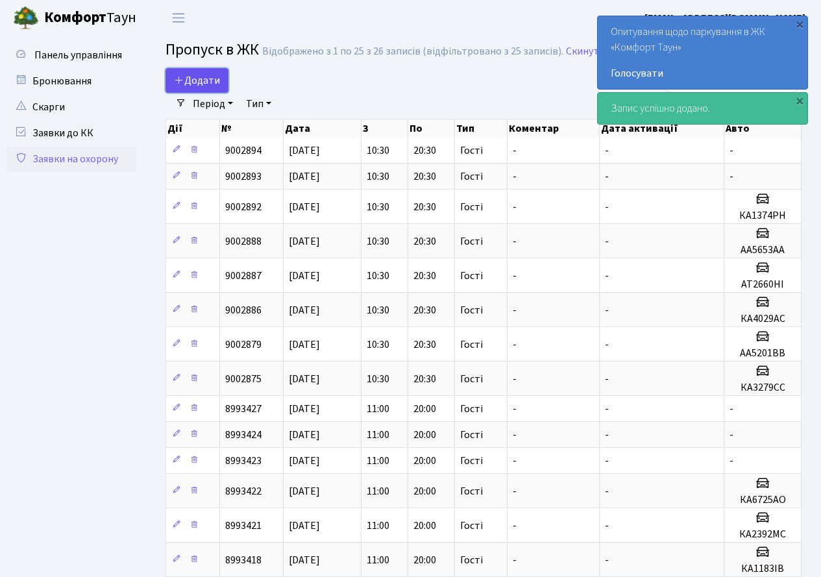
click at [197, 79] on span "Додати" at bounding box center [197, 80] width 46 height 14
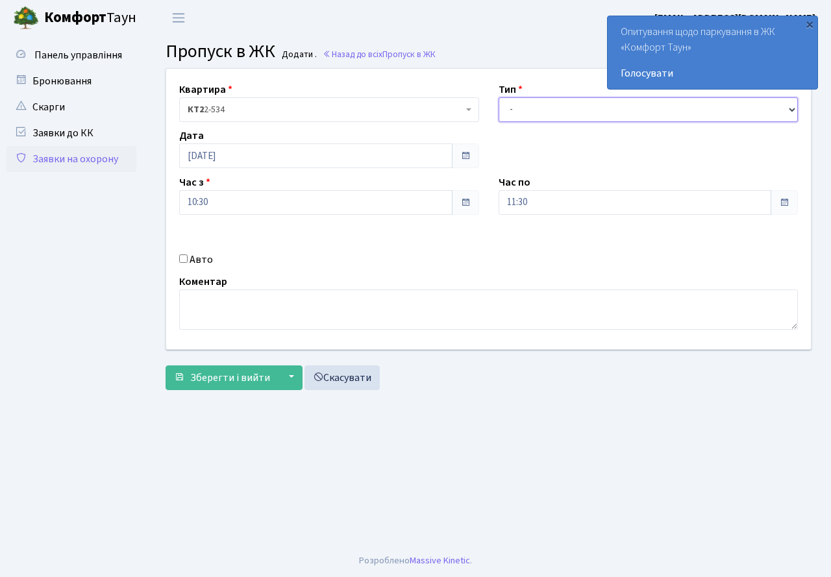
click at [544, 113] on select "- Доставка Таксі Гості Сервіс" at bounding box center [648, 109] width 300 height 25
select select "3"
click at [498, 97] on select "- Доставка Таксі Гості Сервіс" at bounding box center [648, 109] width 300 height 25
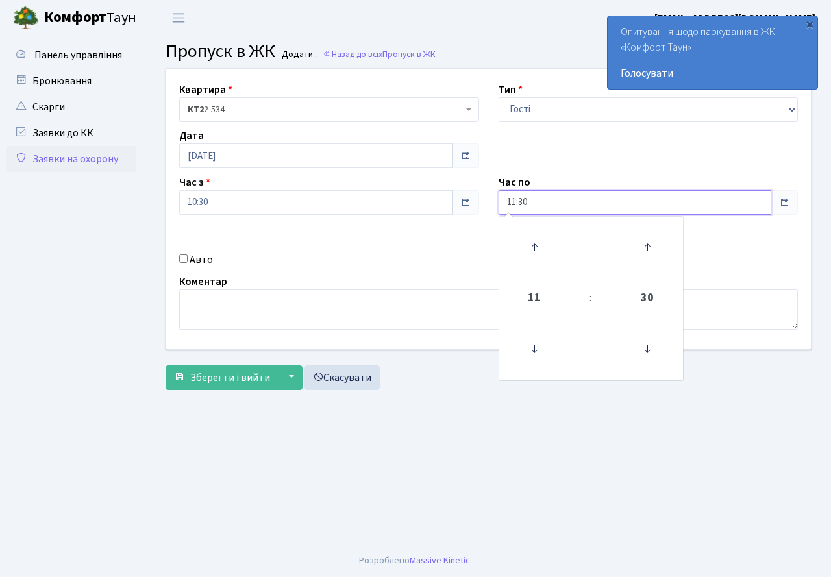
click at [548, 206] on input "11:30" at bounding box center [634, 202] width 273 height 25
click at [538, 237] on icon at bounding box center [534, 247] width 35 height 35
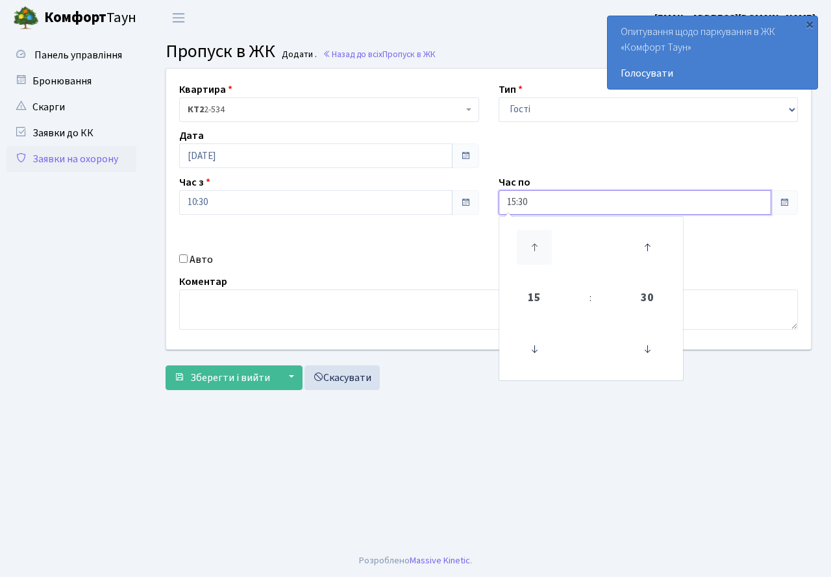
click at [538, 237] on icon at bounding box center [534, 247] width 35 height 35
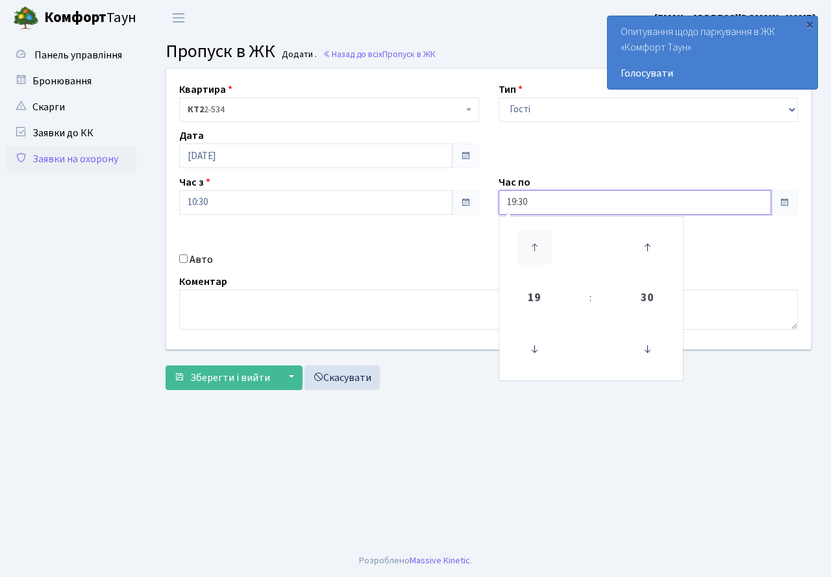
type input "20:30"
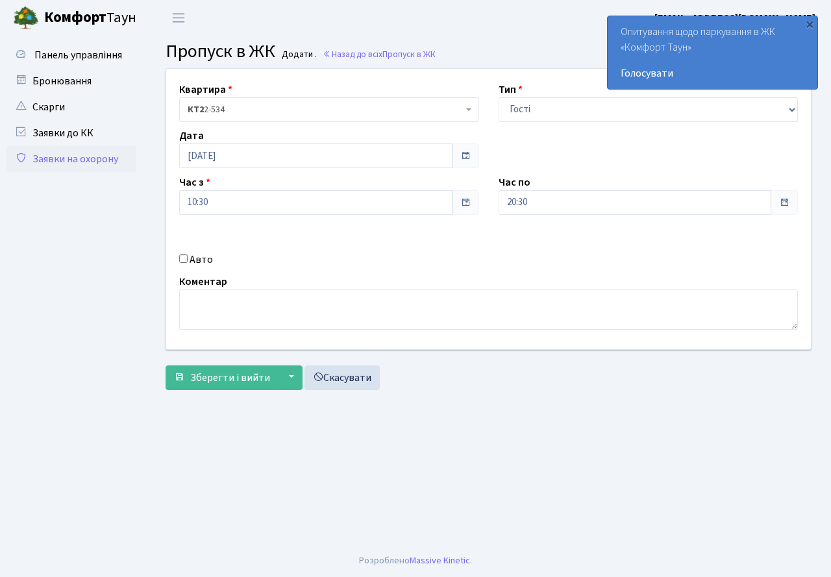
click at [463, 254] on div "Авто" at bounding box center [328, 260] width 319 height 16
click at [240, 379] on span "Зберегти і вийти" at bounding box center [230, 378] width 80 height 14
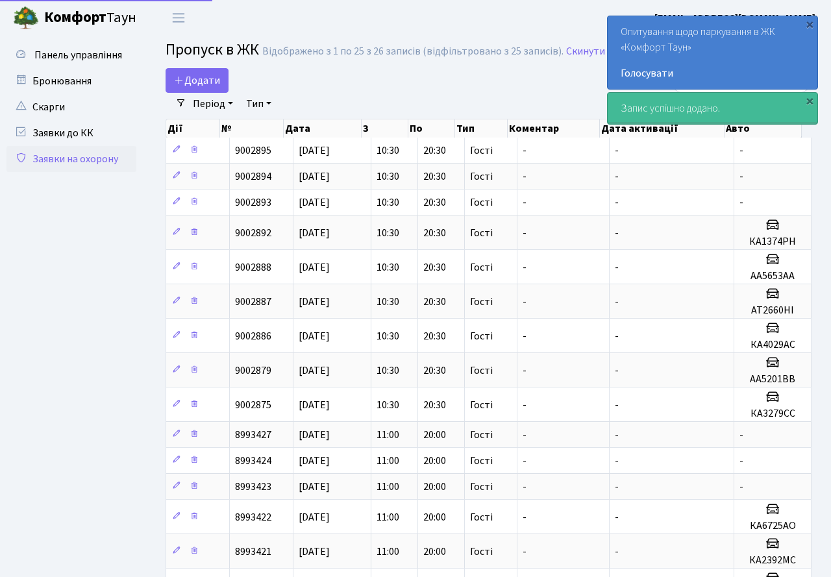
select select "25"
